Goal: Find specific page/section: Find specific page/section

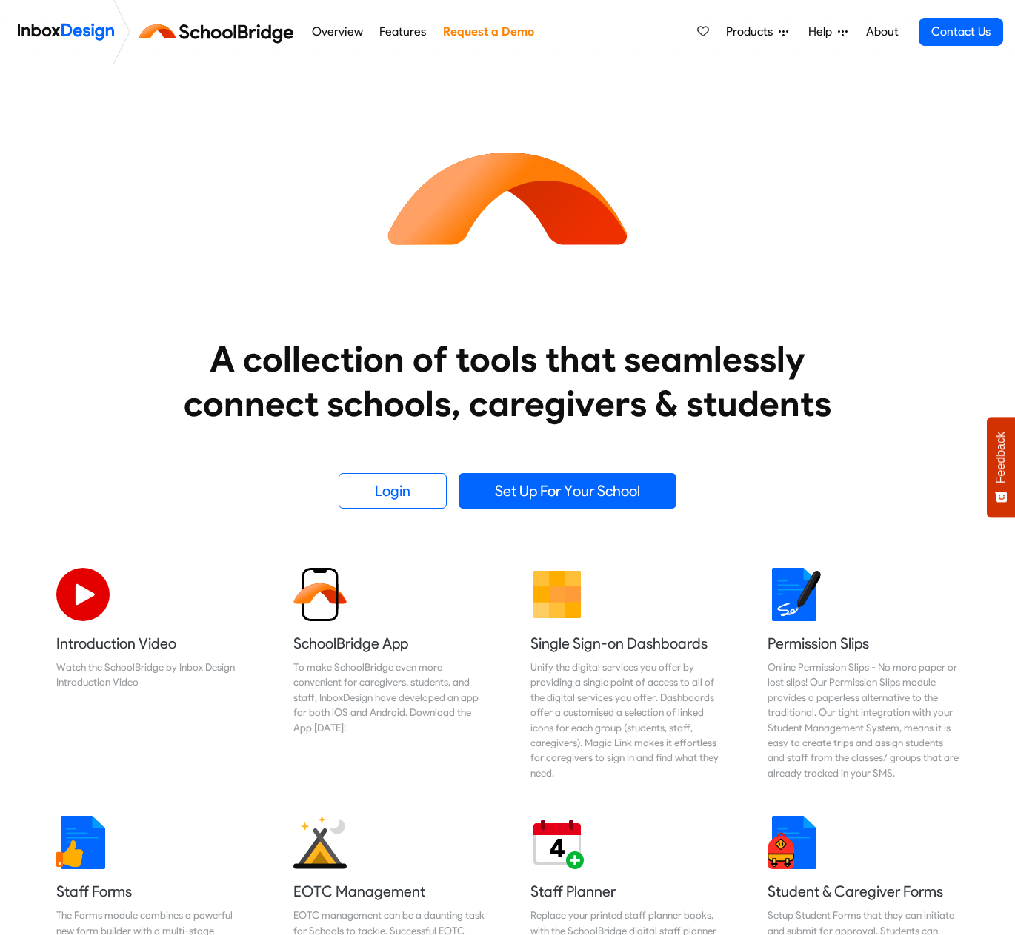
click at [883, 36] on link "About" at bounding box center [881, 32] width 41 height 30
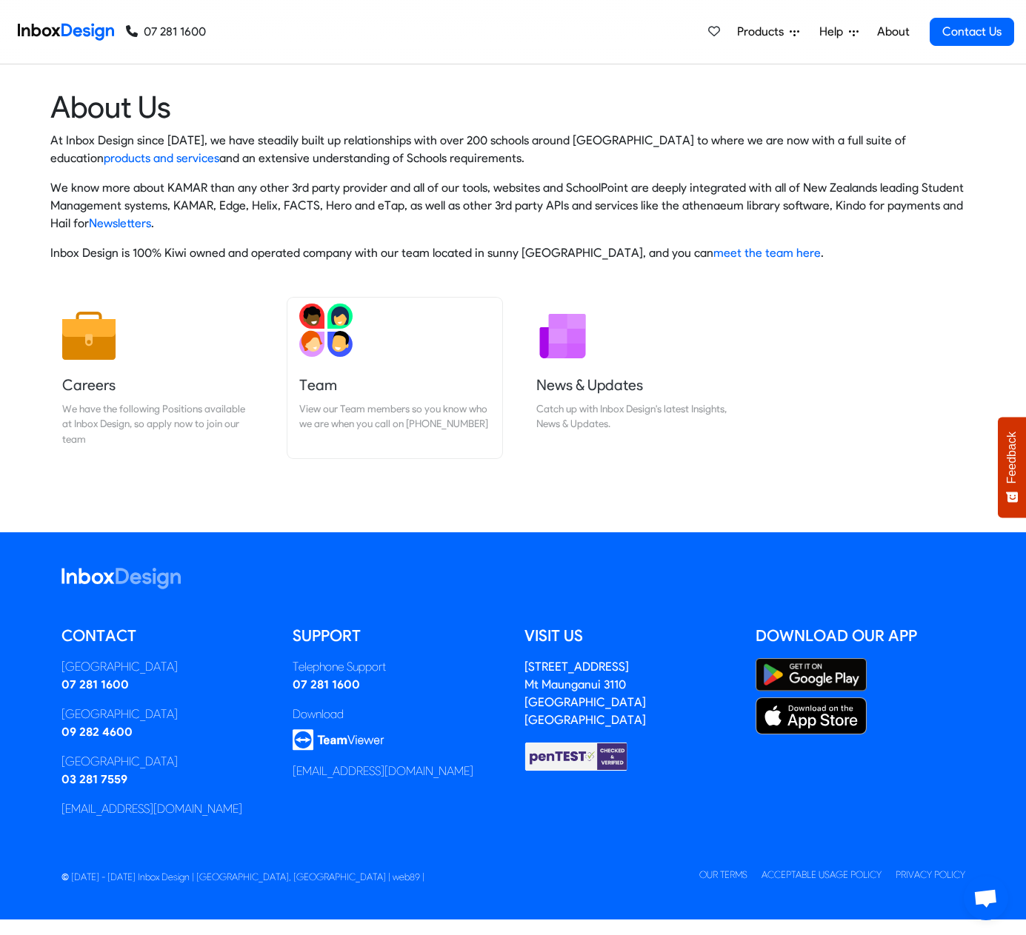
click at [331, 375] on h5 "Team" at bounding box center [394, 385] width 191 height 21
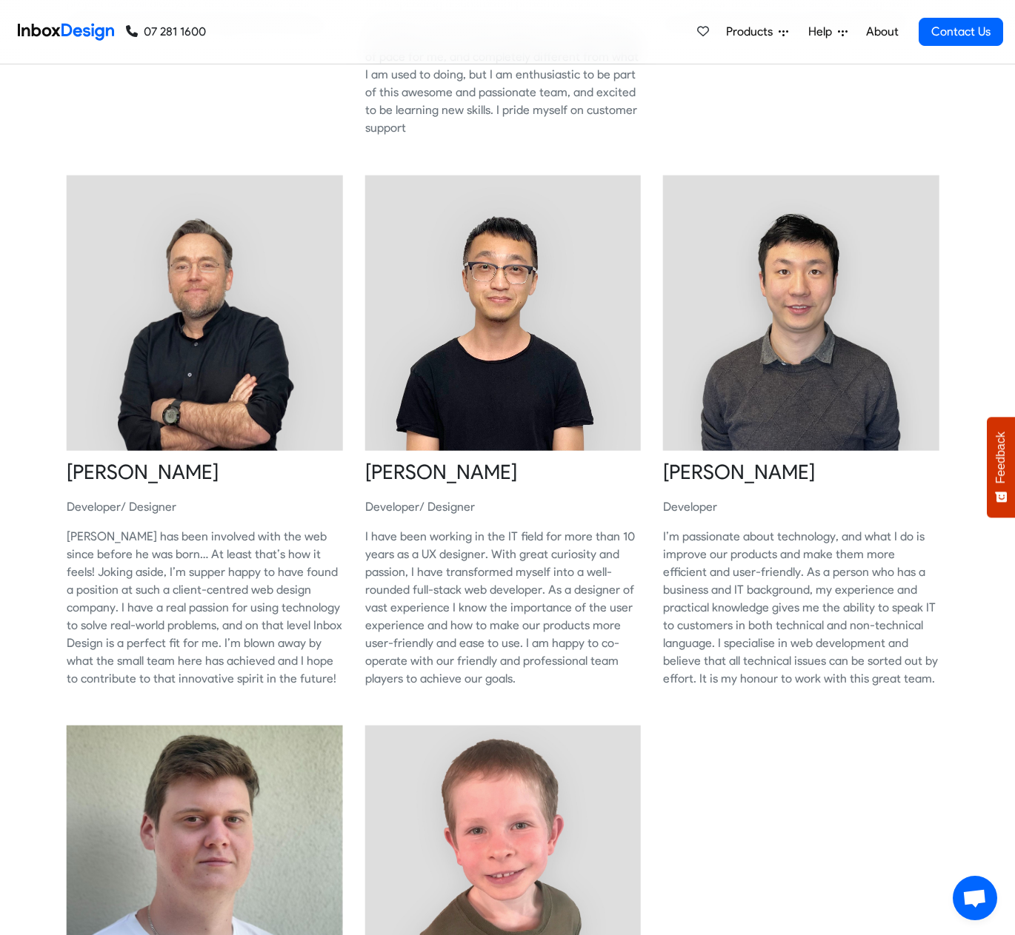
scroll to position [815, 0]
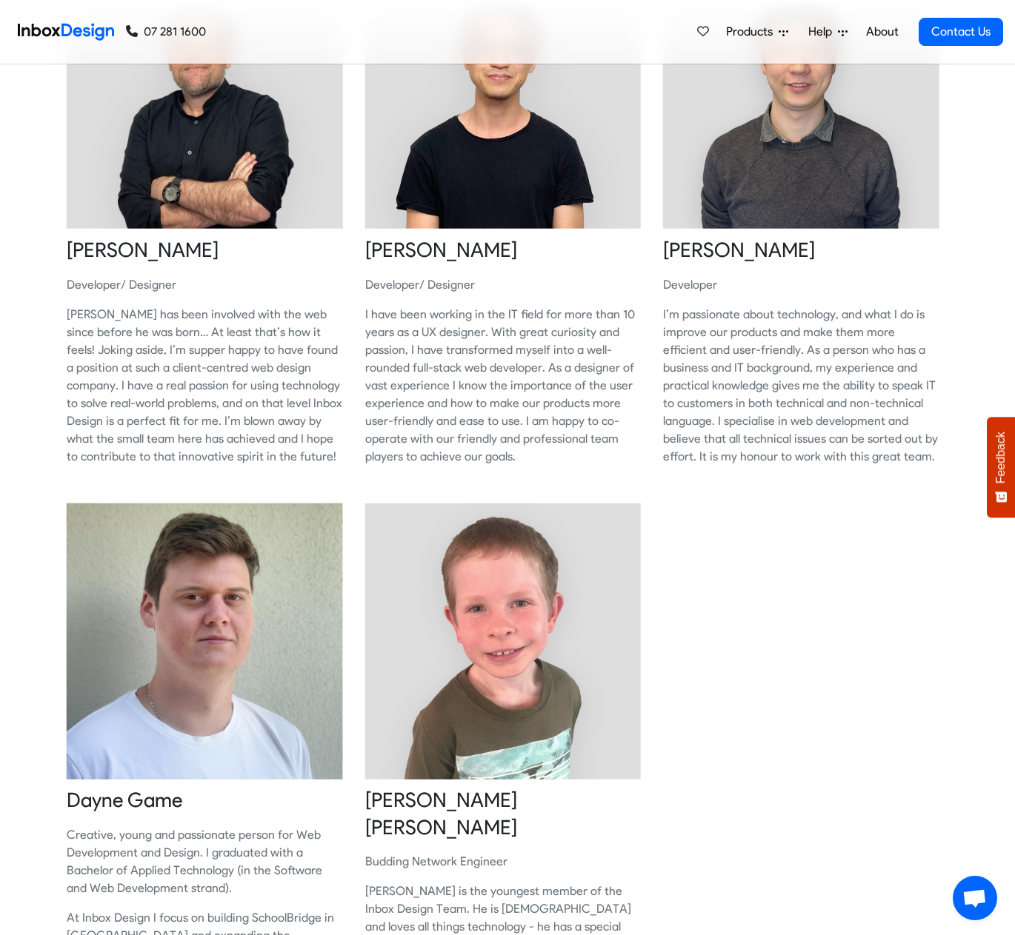
click at [811, 622] on div "[PERSON_NAME] Director/ Developer [PERSON_NAME] founded Inbox Design in [DATE] …" at bounding box center [507, 188] width 926 height 1731
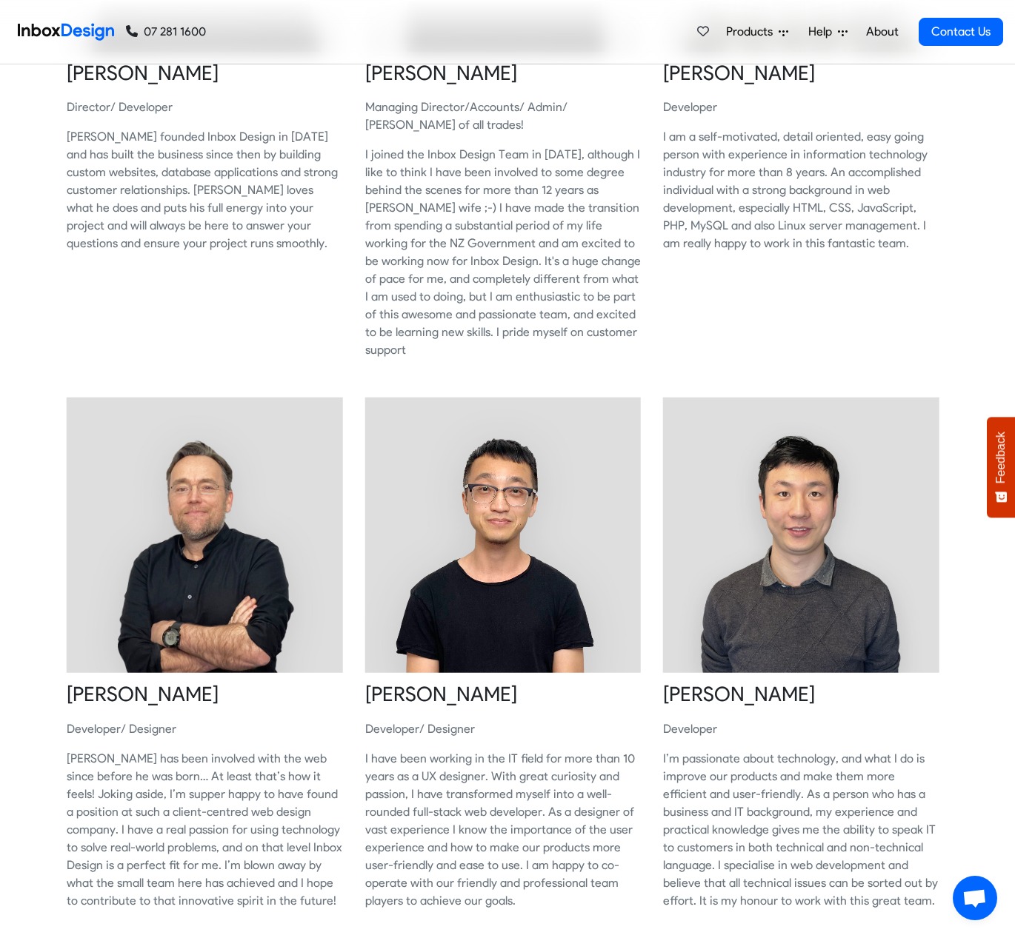
scroll to position [0, 0]
